Goal: Information Seeking & Learning: Learn about a topic

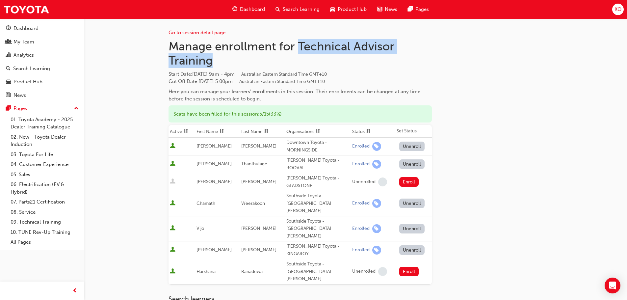
click at [303, 8] on span "Search Learning" at bounding box center [301, 10] width 37 height 8
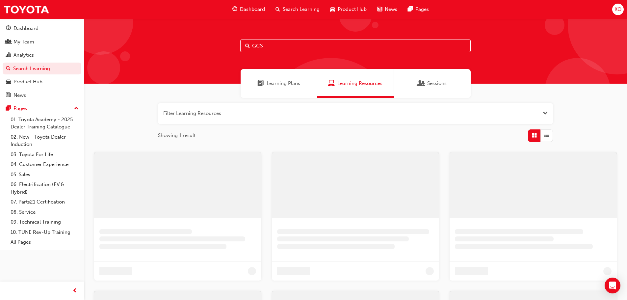
drag, startPoint x: 287, startPoint y: 47, endPoint x: 157, endPoint y: 50, distance: 129.8
click at [162, 51] on div "GCS" at bounding box center [355, 50] width 543 height 65
paste input "T21-PTEV"
type input "T21-PTEV"
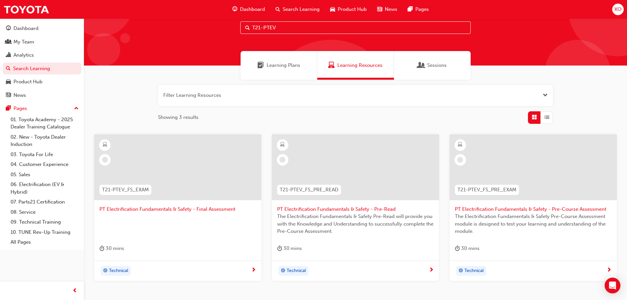
scroll to position [33, 0]
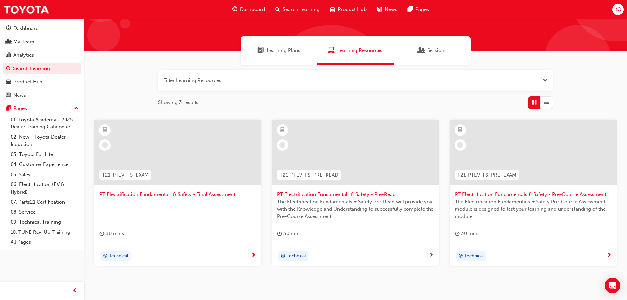
click at [212, 197] on span "PT Electrification Fundamentals & Safety - Final Assessment" at bounding box center [177, 195] width 157 height 8
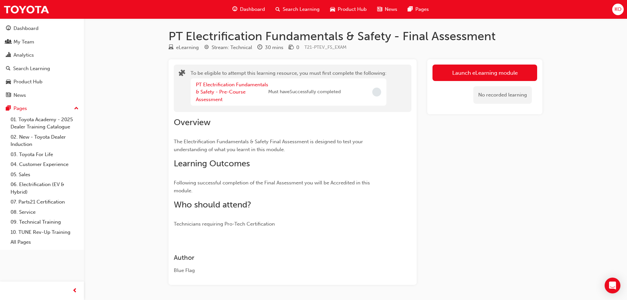
click at [283, 8] on span "Search Learning" at bounding box center [301, 10] width 37 height 8
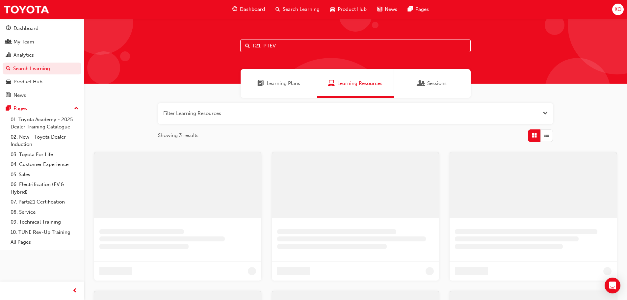
drag, startPoint x: 288, startPoint y: 43, endPoint x: 169, endPoint y: 46, distance: 118.9
click at [168, 47] on div "T21-PTEV" at bounding box center [355, 50] width 543 height 65
paste input "DTEL1"
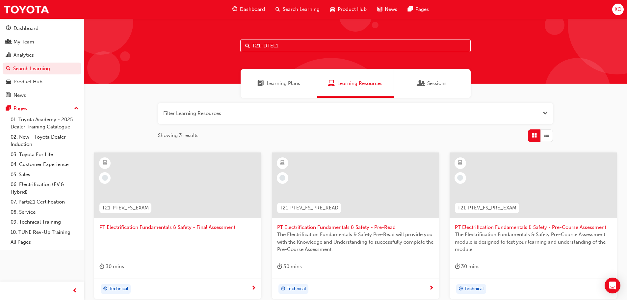
type input "T21-DTEL1"
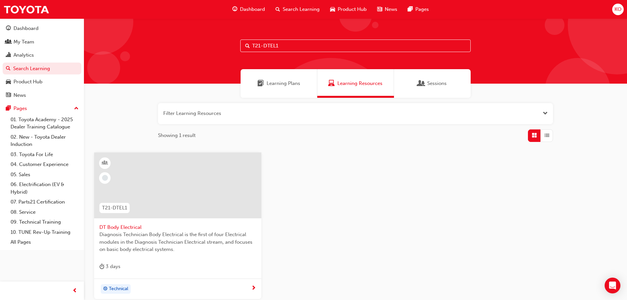
click at [138, 228] on span "DT Body Electrical" at bounding box center [177, 228] width 157 height 8
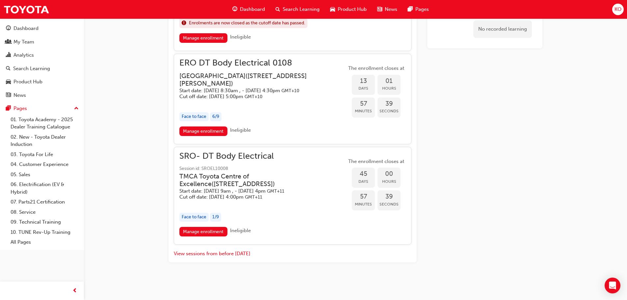
scroll to position [569, 0]
click at [300, 2] on div "Dashboard Search Learning Product Hub News Pages" at bounding box center [331, 9] width 212 height 19
click at [298, 9] on span "Search Learning" at bounding box center [301, 10] width 37 height 8
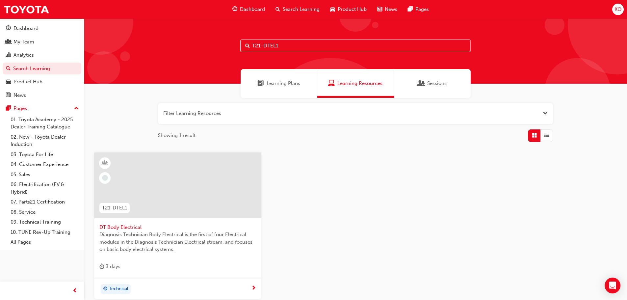
drag, startPoint x: 279, startPoint y: 49, endPoint x: 132, endPoint y: 47, distance: 147.2
click at [133, 48] on div "T21-DTEL1" at bounding box center [355, 50] width 543 height 65
paste input "2"
type input "T21-DTEL2"
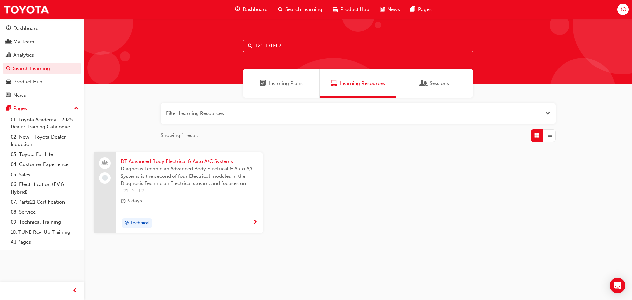
click at [231, 162] on span "DT Advanced Body Electrical & Auto A/C Systems" at bounding box center [189, 162] width 137 height 8
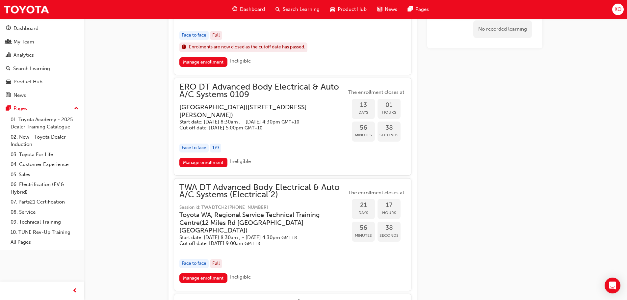
scroll to position [395, 0]
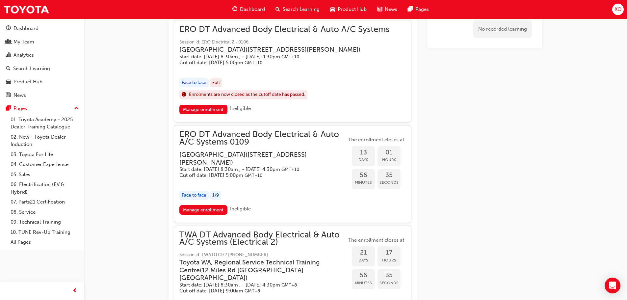
click at [292, 146] on span "ERO DT Advanced Body Electrical & Auto A/C Systems 0109" at bounding box center [262, 138] width 167 height 15
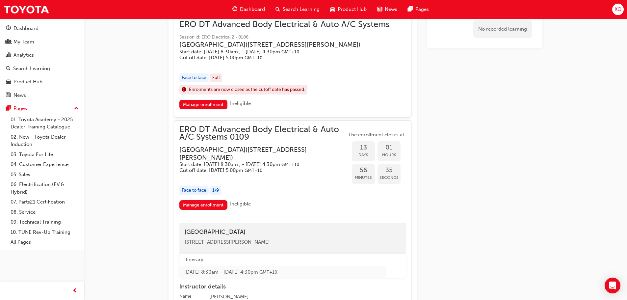
scroll to position [428, 0]
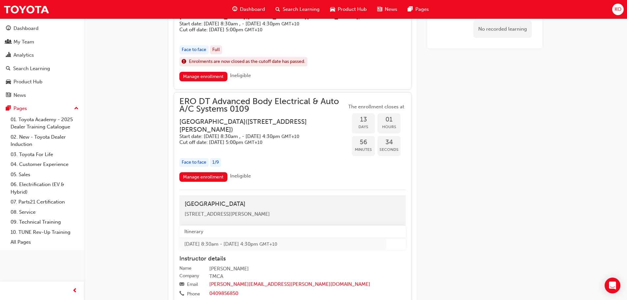
click at [246, 111] on span "ERO DT Advanced Body Electrical & Auto A/C Systems 0109" at bounding box center [262, 105] width 167 height 15
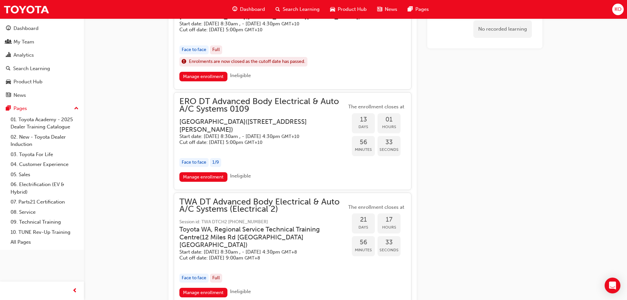
click at [246, 111] on span "ERO DT Advanced Body Electrical & Auto A/C Systems 0109" at bounding box center [262, 105] width 167 height 15
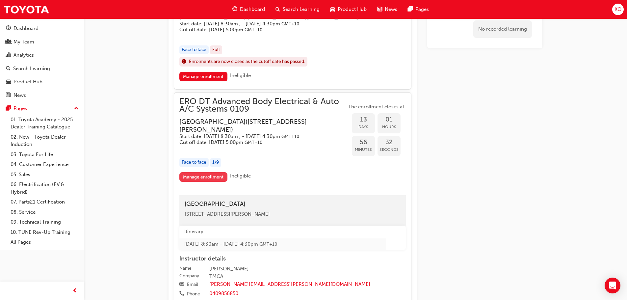
click at [219, 182] on link "Manage enrollment" at bounding box center [203, 177] width 48 height 10
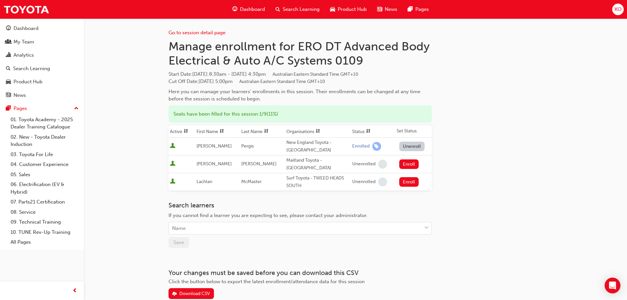
click at [294, 4] on div "Search Learning" at bounding box center [297, 10] width 55 height 14
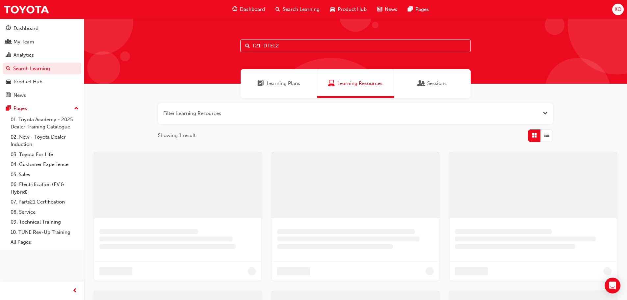
click at [294, 5] on div "Search Learning" at bounding box center [297, 10] width 55 height 14
drag, startPoint x: 200, startPoint y: 60, endPoint x: 154, endPoint y: 60, distance: 46.4
click at [162, 61] on div "T21-DTEL2" at bounding box center [355, 50] width 543 height 65
paste input "Advanced Body Electrical & Auto A/C (E2) (T21-DTEL2)"
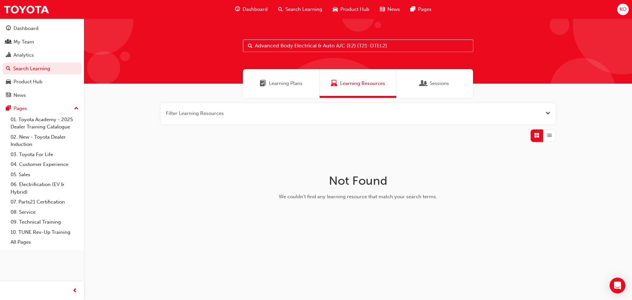
click at [357, 46] on input "Advanced Body Electrical & Auto A/C (E2) (T21-DTEL2)" at bounding box center [358, 46] width 230 height 13
drag, startPoint x: 359, startPoint y: 47, endPoint x: 109, endPoint y: 52, distance: 250.0
click at [109, 52] on div "Advanced Body Electrical & Auto A/C (E2) (T21-DTEL2)" at bounding box center [358, 50] width 548 height 65
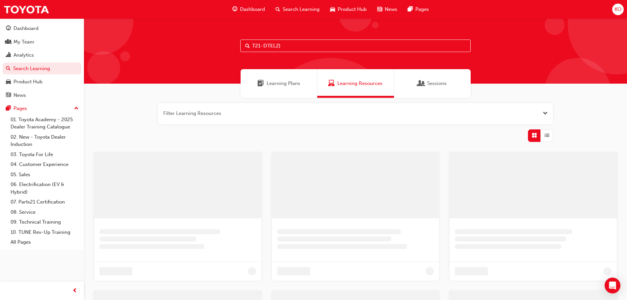
click at [295, 46] on input "T21-DTEL2)" at bounding box center [355, 46] width 230 height 13
type input "T21-DTEL2"
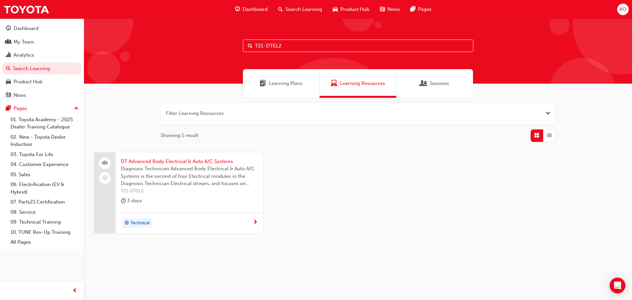
click at [196, 168] on span "Diagnosis Technician Advanced Body Electrical & Auto A/C Systems is the second …" at bounding box center [189, 176] width 137 height 22
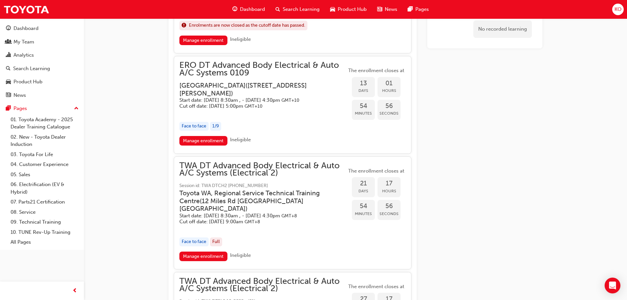
scroll to position [481, 0]
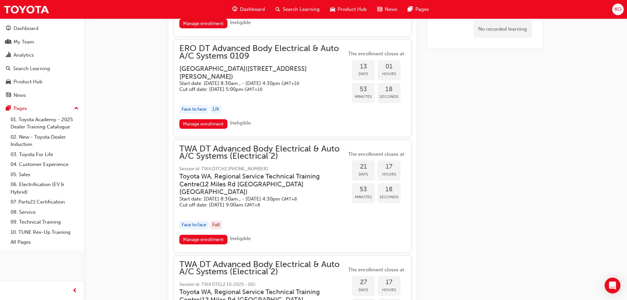
click at [306, 58] on span "ERO DT Advanced Body Electrical & Auto A/C Systems 0109" at bounding box center [262, 52] width 167 height 15
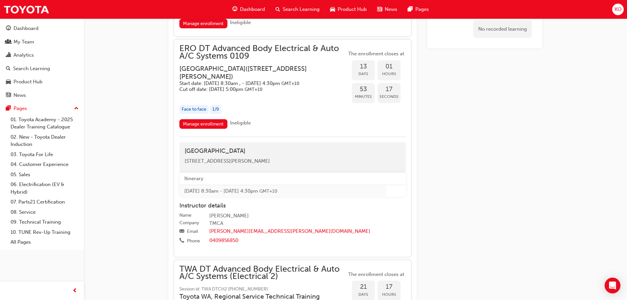
click at [295, 51] on span "ERO DT Advanced Body Electrical & Auto A/C Systems 0109" at bounding box center [262, 52] width 167 height 15
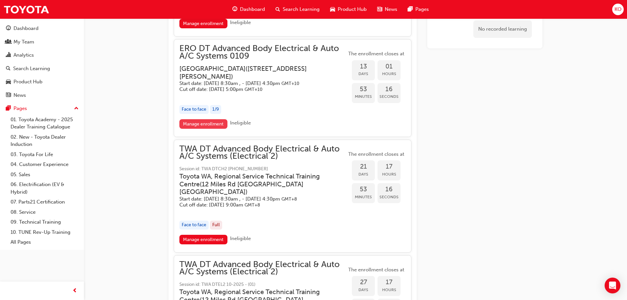
click at [210, 129] on link "Manage enrollment" at bounding box center [203, 124] width 48 height 10
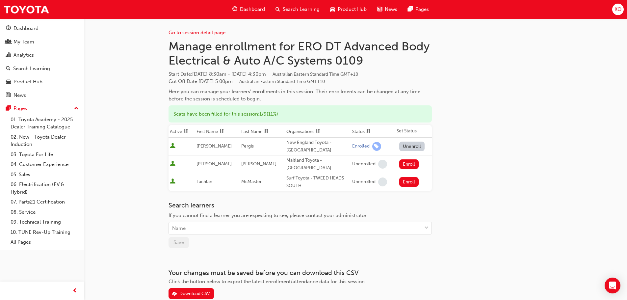
click at [299, 8] on span "Search Learning" at bounding box center [301, 10] width 37 height 8
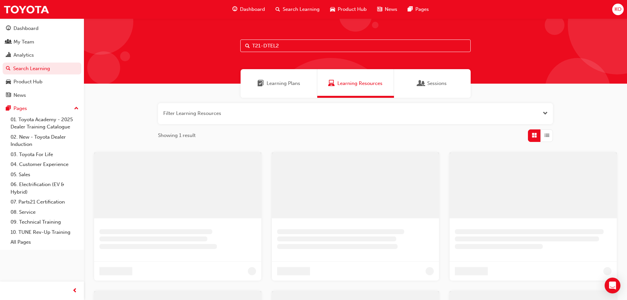
drag, startPoint x: 288, startPoint y: 50, endPoint x: 188, endPoint y: 50, distance: 100.4
click at [188, 50] on div "T21-DTEL2" at bounding box center [355, 50] width 543 height 65
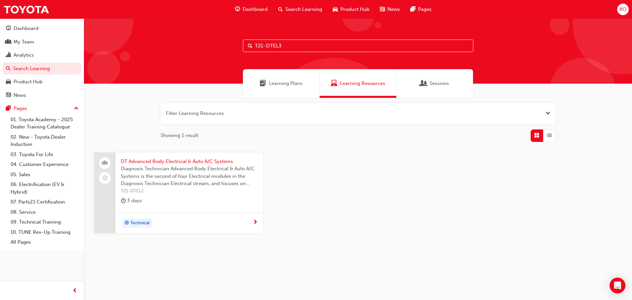
type input "T21-DTEL3"
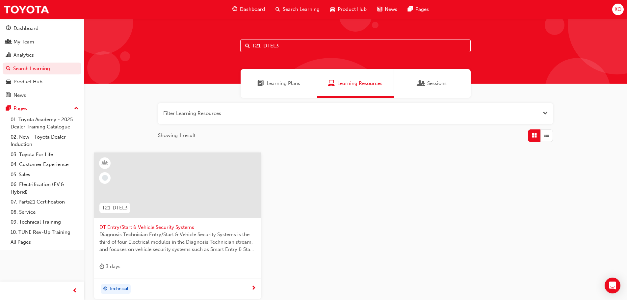
click at [174, 227] on span "DT Entry/Start & Vehicle Security Systems" at bounding box center [177, 228] width 157 height 8
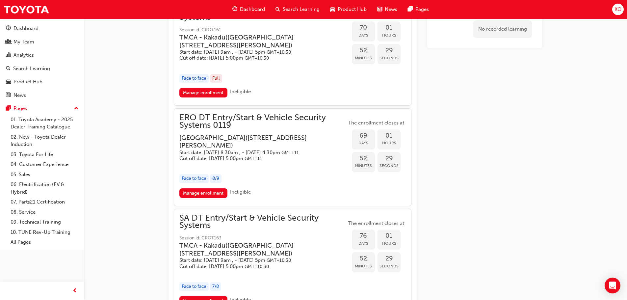
scroll to position [696, 0]
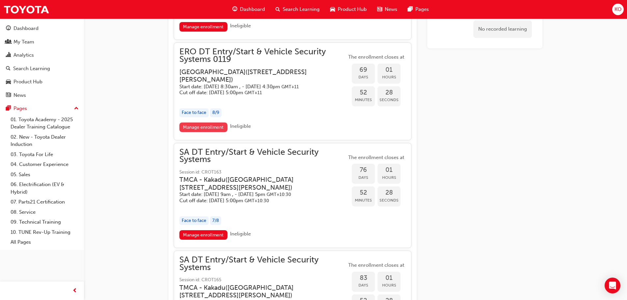
click at [211, 132] on link "Manage enrollment" at bounding box center [203, 127] width 48 height 10
